Goal: Transaction & Acquisition: Purchase product/service

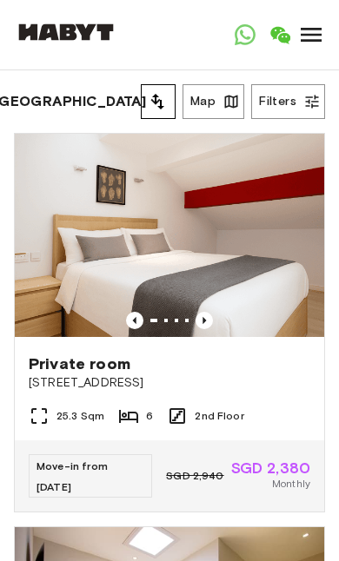
click at [297, 107] on button "Filters" at bounding box center [288, 101] width 74 height 35
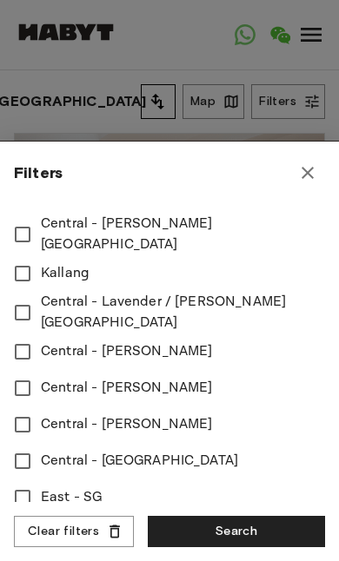
scroll to position [731, 0]
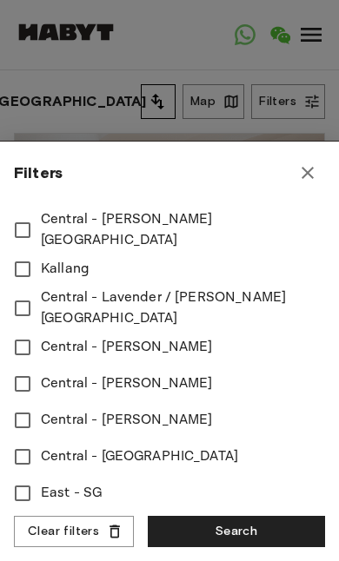
click at [253, 532] on button "Search" at bounding box center [236, 532] width 177 height 32
type input "****"
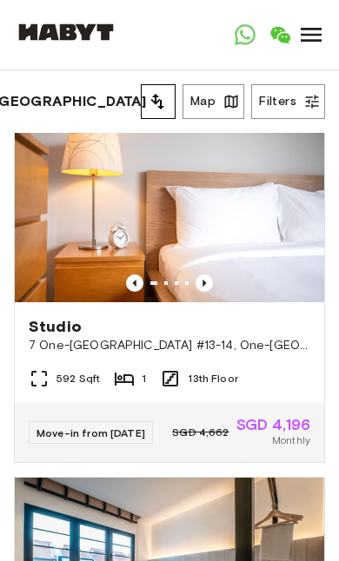
scroll to position [1196, 0]
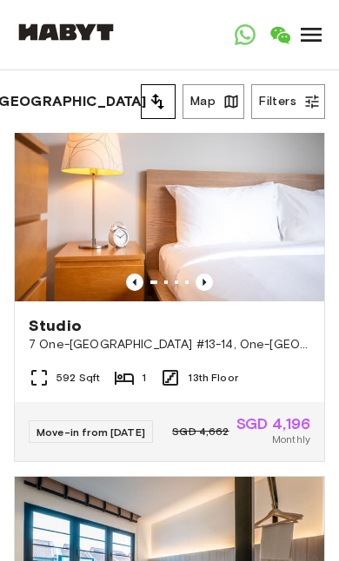
click at [282, 108] on button "Filters" at bounding box center [288, 101] width 74 height 35
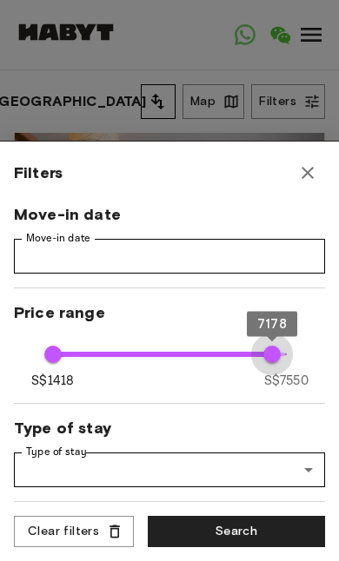
type input "****"
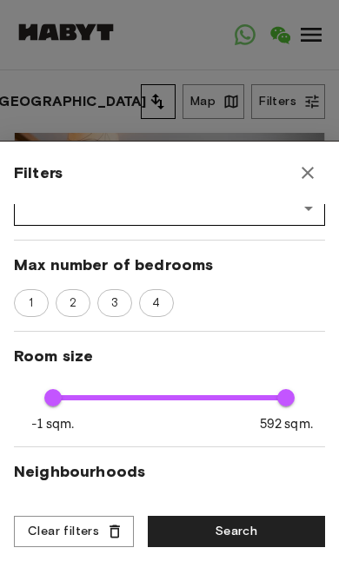
scroll to position [264, 0]
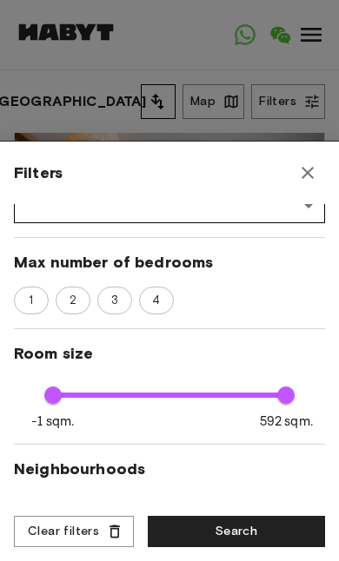
click at [76, 289] on div "2" at bounding box center [73, 301] width 35 height 28
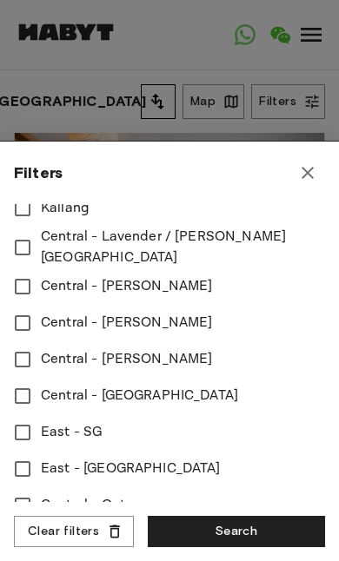
scroll to position [785, 0]
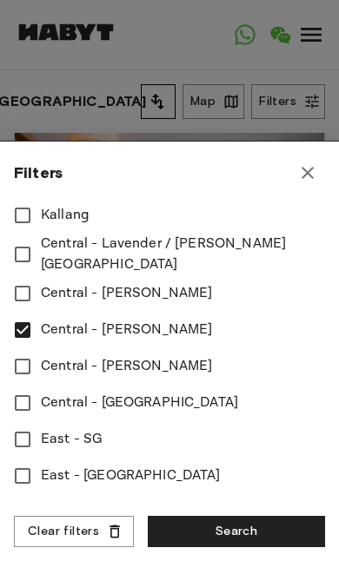
click at [255, 521] on button "Search" at bounding box center [236, 532] width 177 height 32
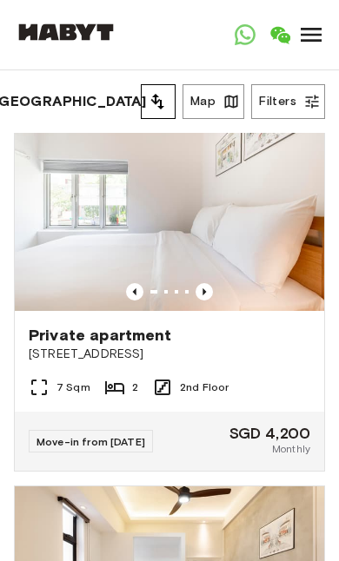
scroll to position [1946, 0]
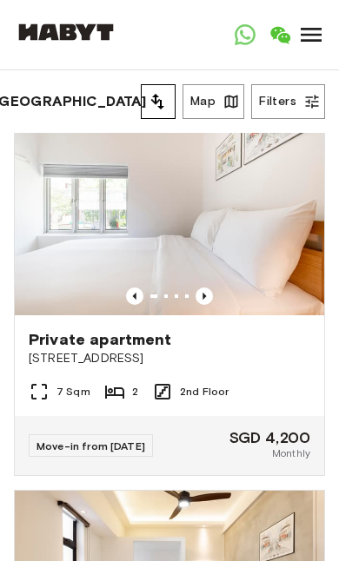
click at [65, 364] on span "[STREET_ADDRESS]" at bounding box center [170, 358] width 282 height 17
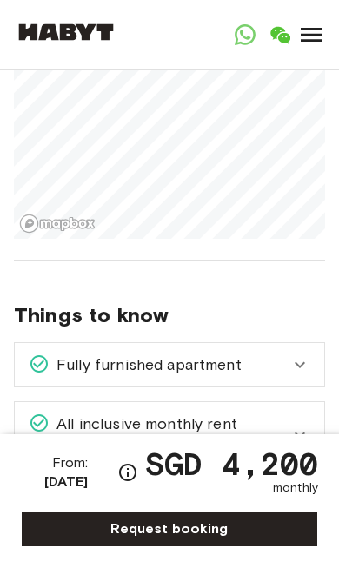
scroll to position [2332, 0]
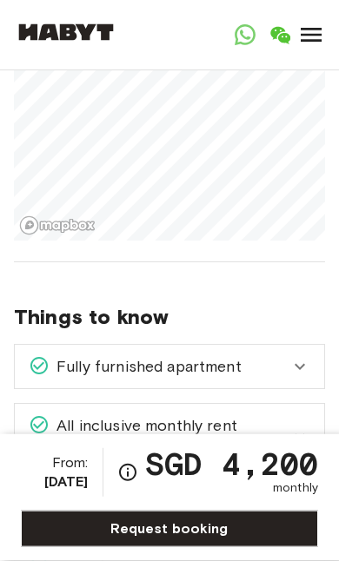
click at [311, 345] on div "Fully furnished apartment" at bounding box center [169, 366] width 309 height 43
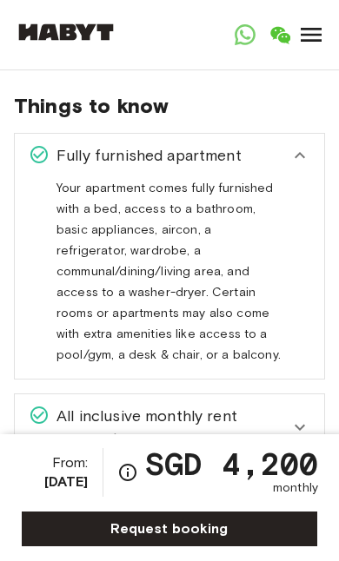
scroll to position [2544, 0]
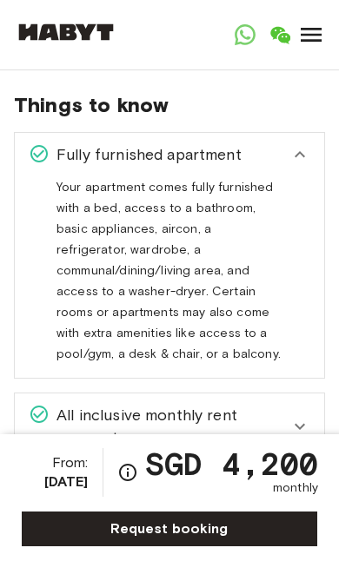
click at [289, 416] on icon at bounding box center [299, 426] width 21 height 21
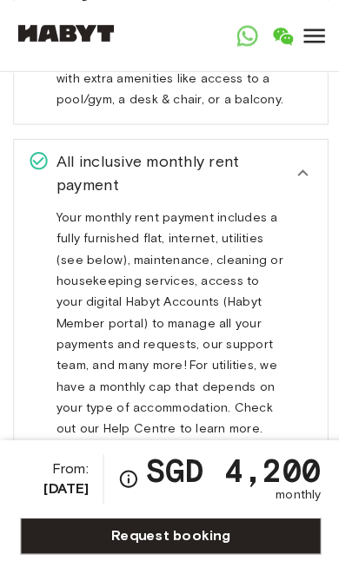
scroll to position [2809, 0]
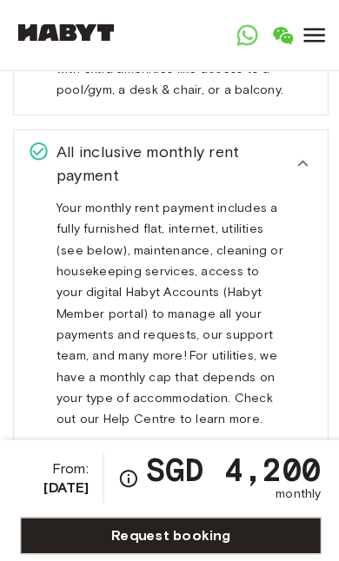
click at [90, 464] on span "Smooth booking process" at bounding box center [145, 475] width 190 height 23
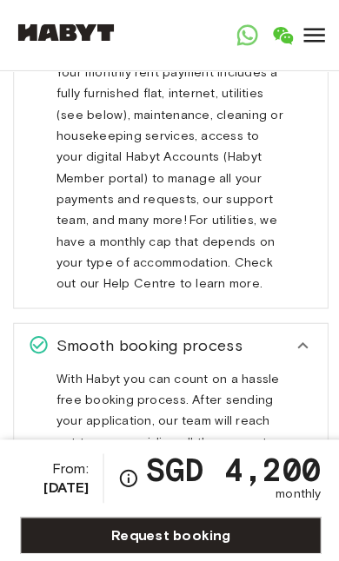
scroll to position [2943, 0]
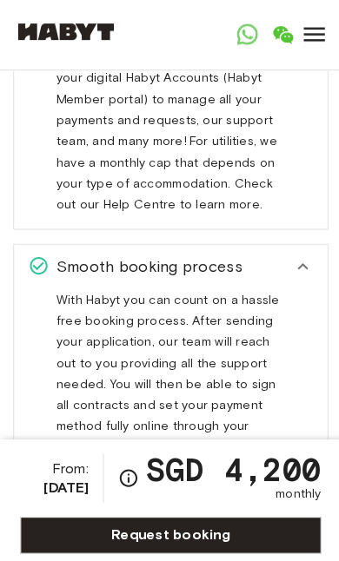
click at [91, 482] on div "Visits/viewings are welcomed" at bounding box center [169, 503] width 309 height 43
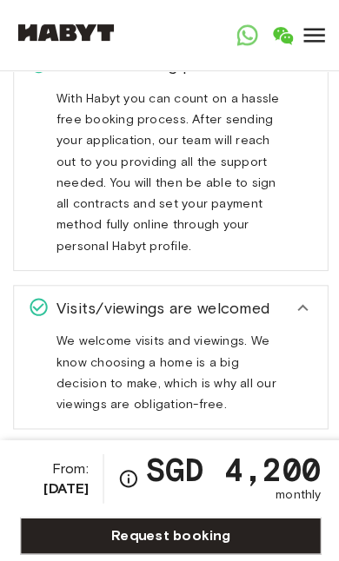
scroll to position [3220, 0]
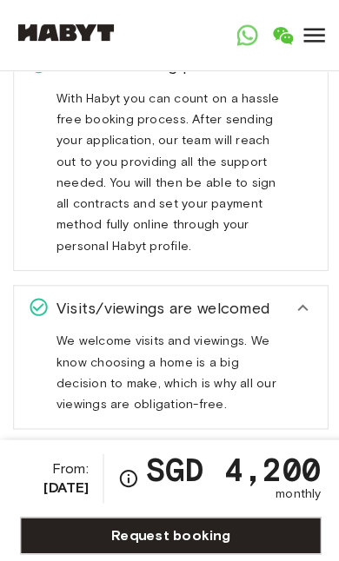
click at [63, 439] on div "Cleaning service" at bounding box center [169, 460] width 309 height 43
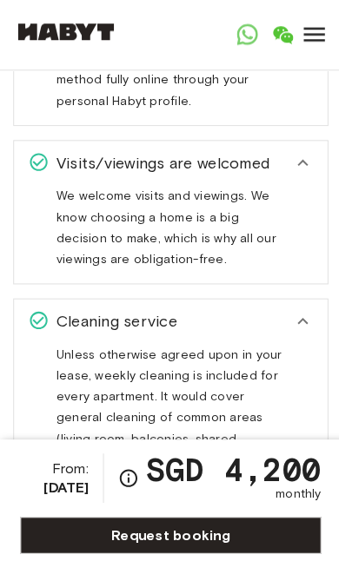
scroll to position [3362, 0]
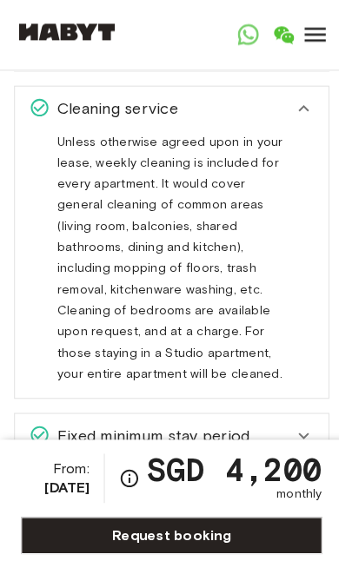
click at [312, 409] on div "Fixed minimum stay period" at bounding box center [169, 430] width 309 height 43
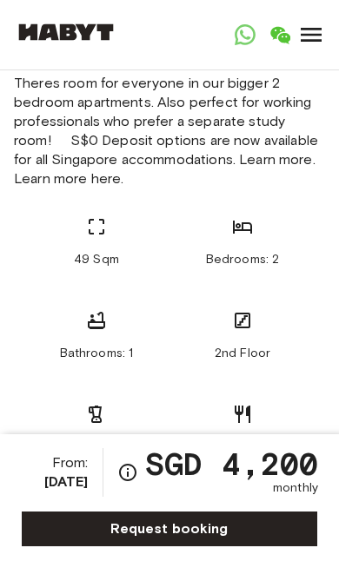
scroll to position [0, 0]
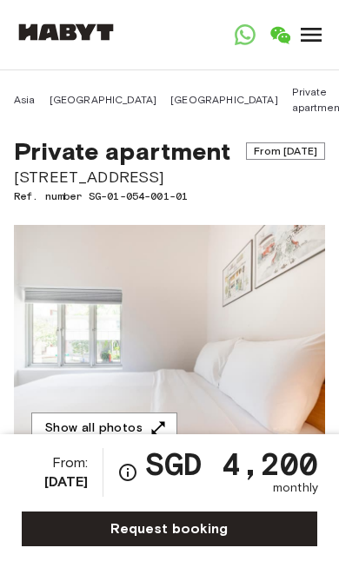
click at [317, 29] on icon at bounding box center [311, 35] width 21 height 14
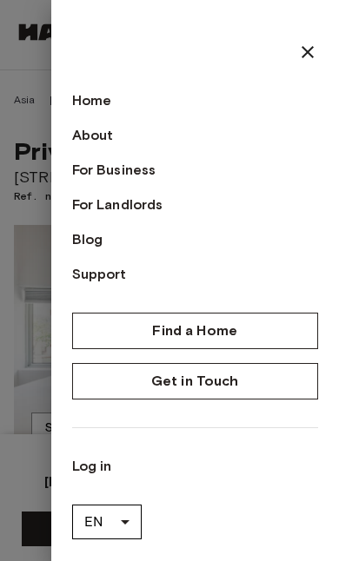
click at [316, 46] on icon at bounding box center [307, 52] width 21 height 21
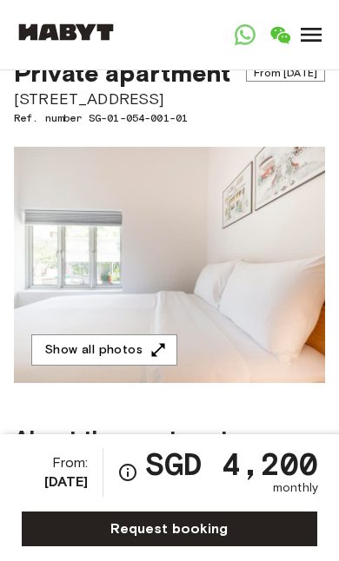
scroll to position [92, 0]
